Goal: Task Accomplishment & Management: Manage account settings

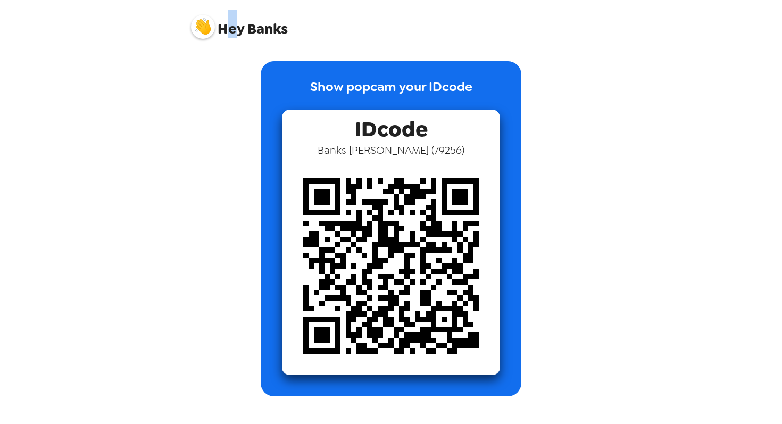
click at [231, 35] on span "Hey" at bounding box center [231, 28] width 27 height 19
click at [211, 32] on img at bounding box center [203, 27] width 24 height 24
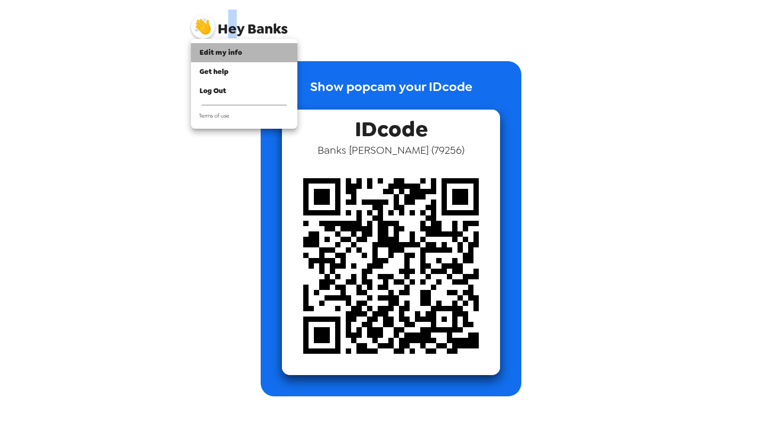
click at [223, 52] on span "Edit my info" at bounding box center [221, 52] width 43 height 9
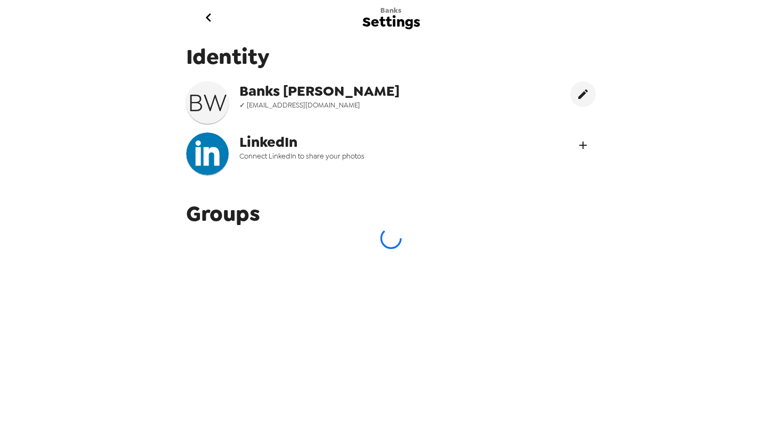
click at [581, 151] on icon "Connect LinekdIn" at bounding box center [583, 145] width 13 height 13
click at [212, 21] on icon "go back" at bounding box center [208, 17] width 17 height 17
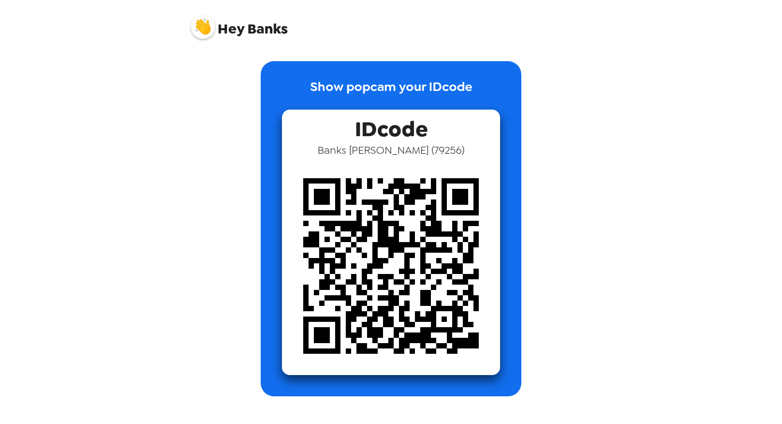
click at [204, 36] on img at bounding box center [203, 27] width 24 height 24
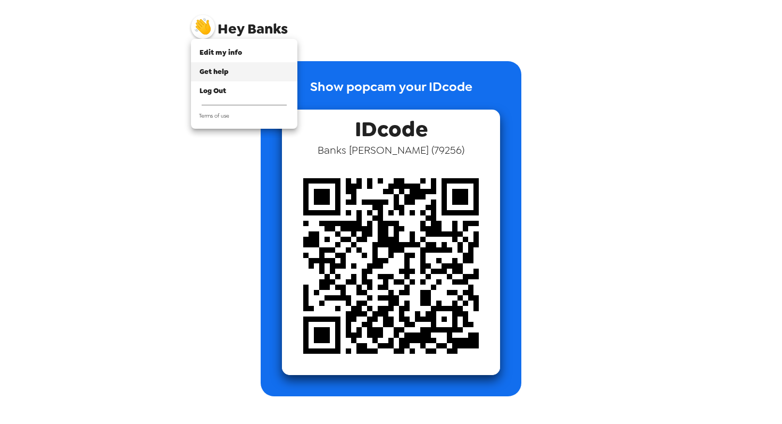
click at [234, 69] on div "Get help" at bounding box center [244, 72] width 89 height 11
click at [239, 34] on div at bounding box center [391, 212] width 782 height 424
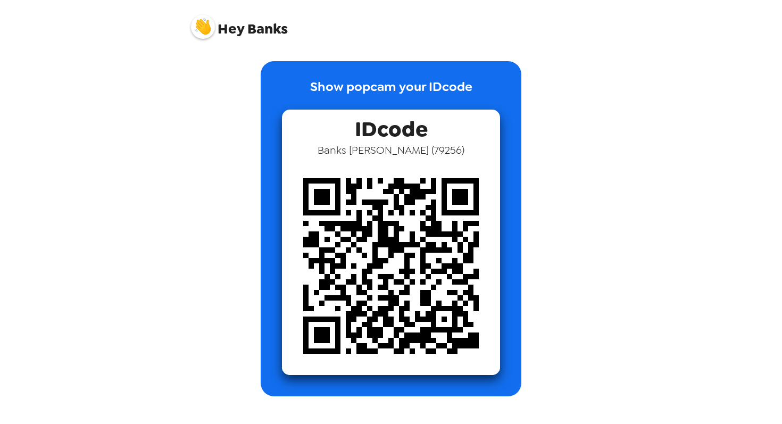
click at [205, 22] on img at bounding box center [203, 27] width 24 height 24
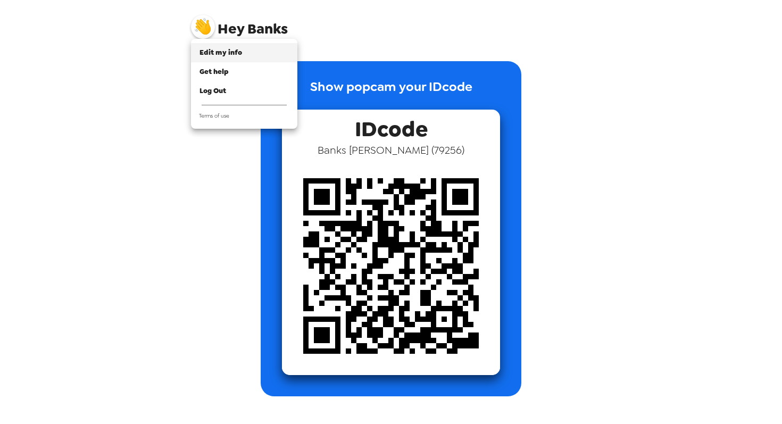
click at [220, 51] on span "Edit my info" at bounding box center [221, 52] width 43 height 9
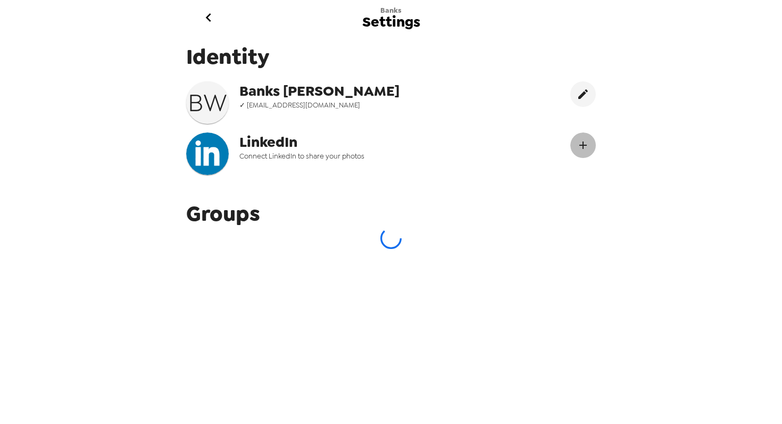
click at [582, 144] on icon "Connect LinekdIn" at bounding box center [583, 145] width 13 height 13
click at [587, 97] on icon "edit" at bounding box center [583, 94] width 13 height 13
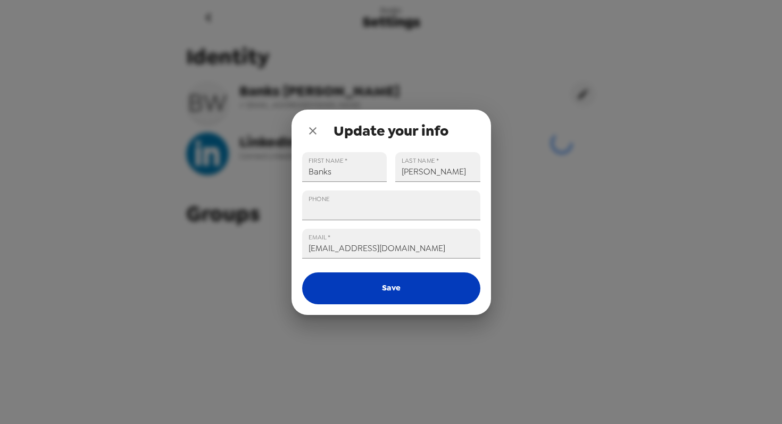
click at [401, 297] on button "Save" at bounding box center [391, 288] width 178 height 32
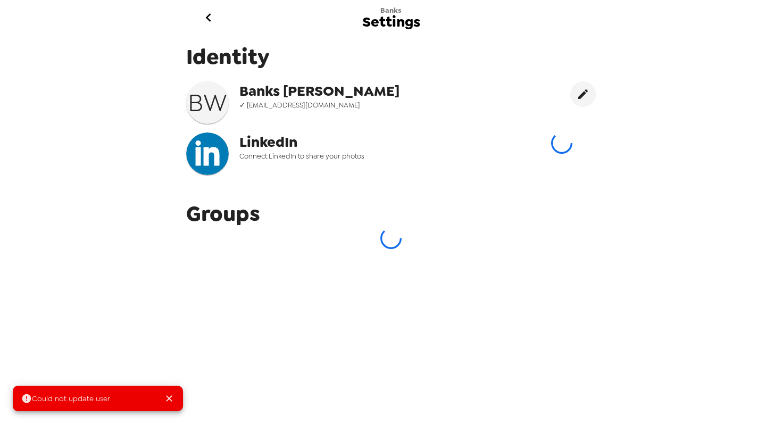
click at [172, 400] on icon "Close" at bounding box center [169, 398] width 11 height 11
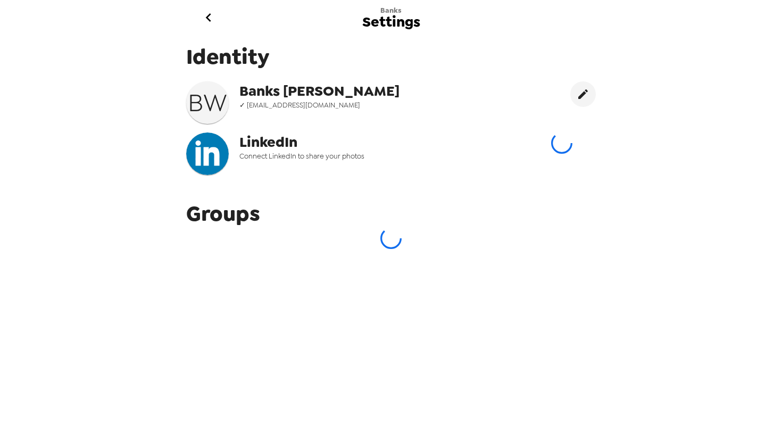
click at [378, 8] on div "Banks Settings" at bounding box center [391, 17] width 58 height 23
click at [389, 14] on span "Banks" at bounding box center [390, 10] width 21 height 9
